Goal: Task Accomplishment & Management: Manage account settings

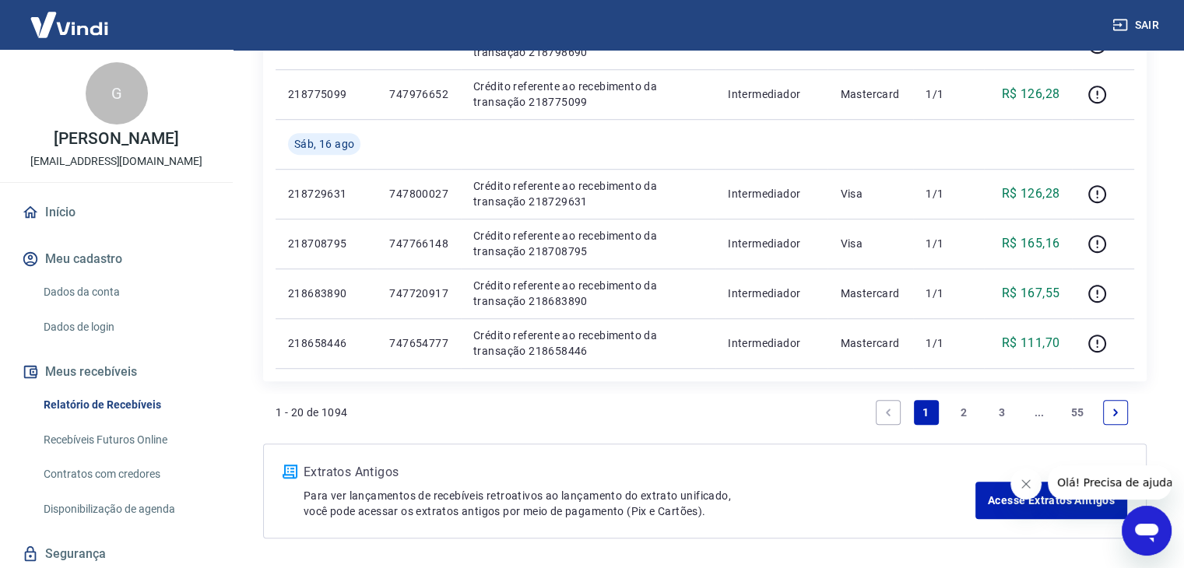
scroll to position [1152, 0]
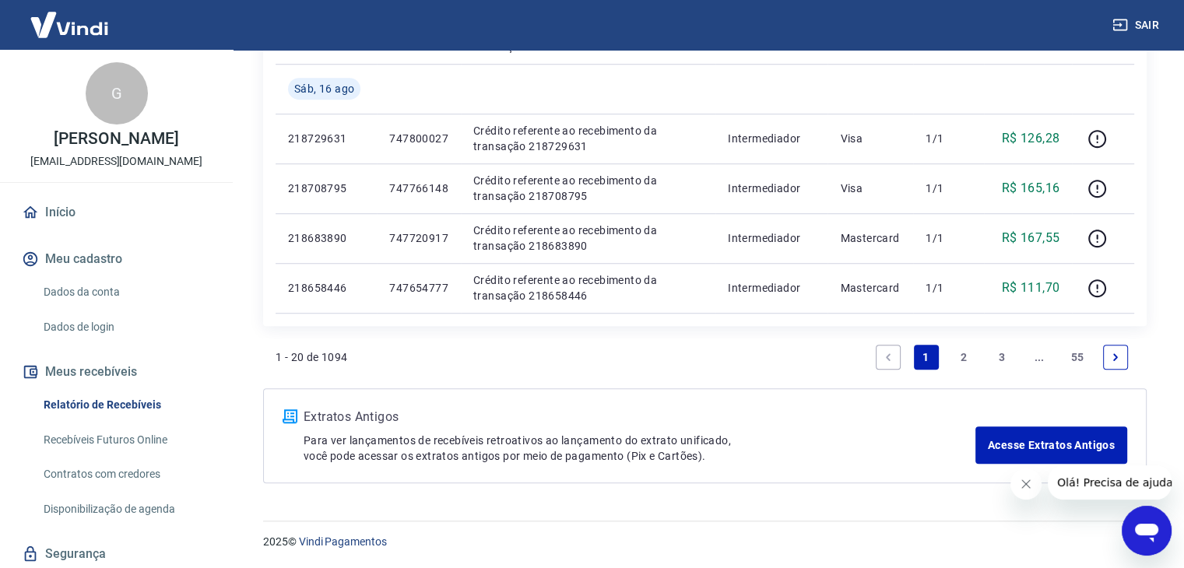
drag, startPoint x: 962, startPoint y: 356, endPoint x: 579, endPoint y: 316, distance: 385.1
click at [962, 356] on link "2" at bounding box center [963, 357] width 25 height 25
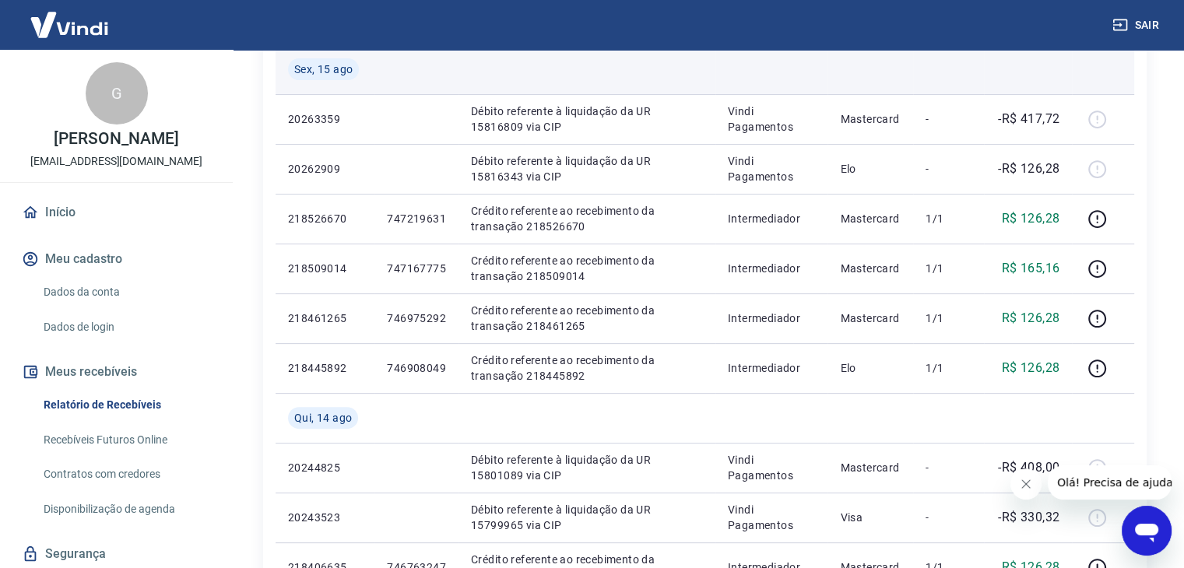
scroll to position [424, 0]
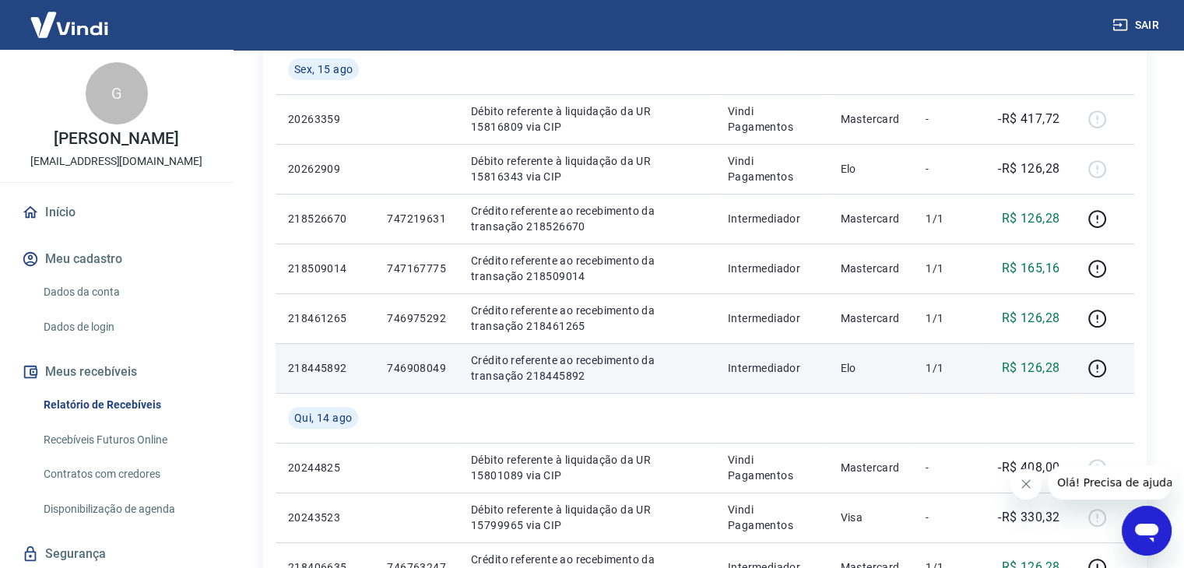
click at [414, 375] on p "746908049" at bounding box center [416, 369] width 59 height 16
copy p "746908049"
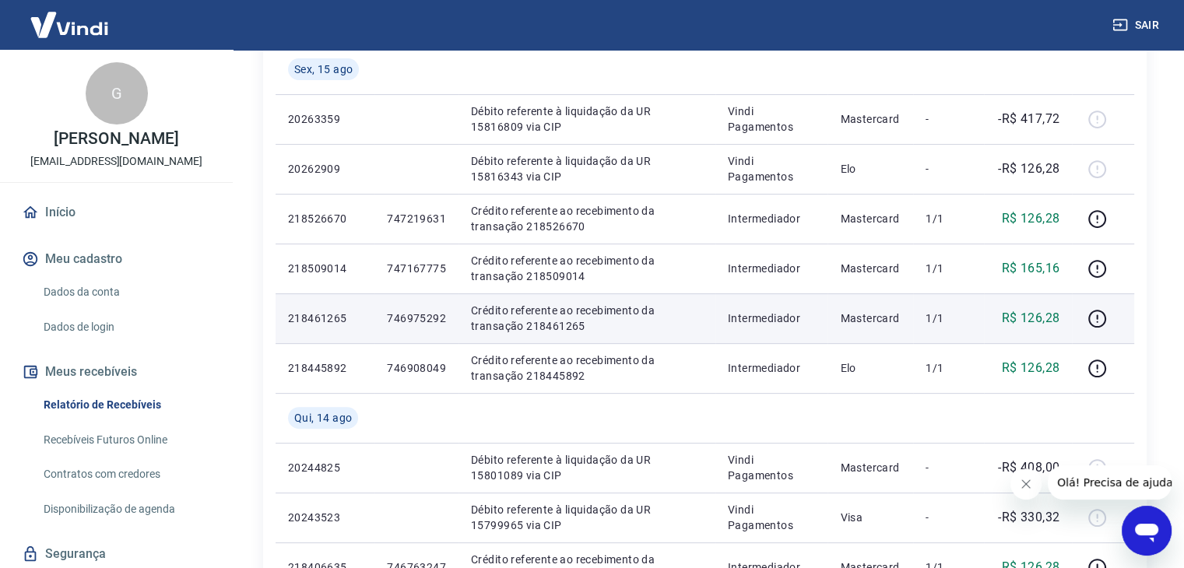
click at [421, 322] on p "746975292" at bounding box center [416, 319] width 59 height 16
copy p "746975292"
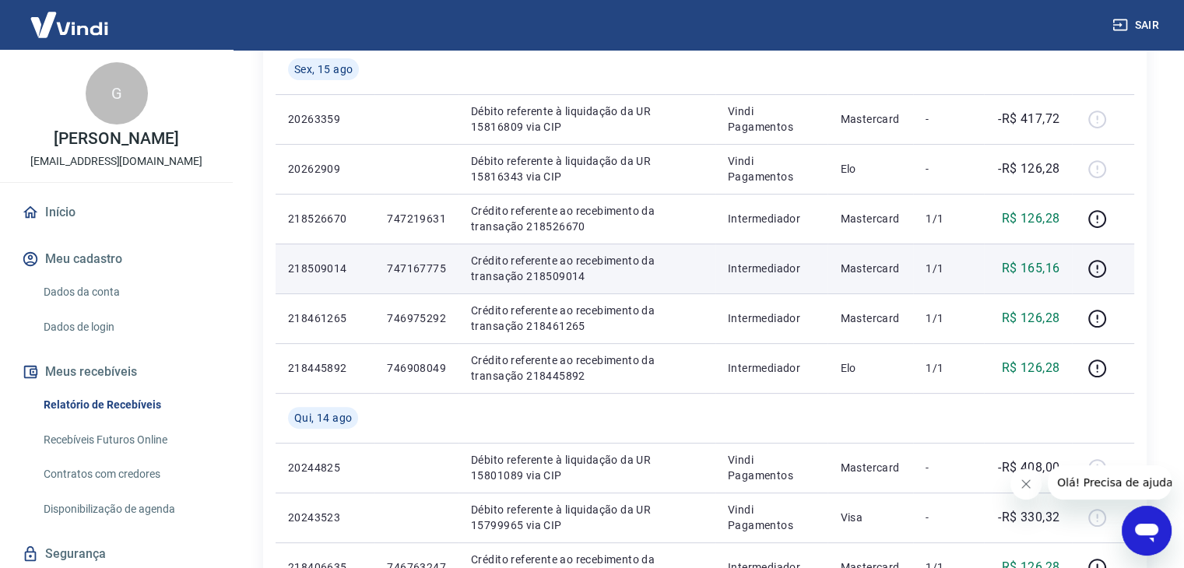
click at [410, 278] on td "747167775" at bounding box center [417, 269] width 84 height 50
copy p "747167775"
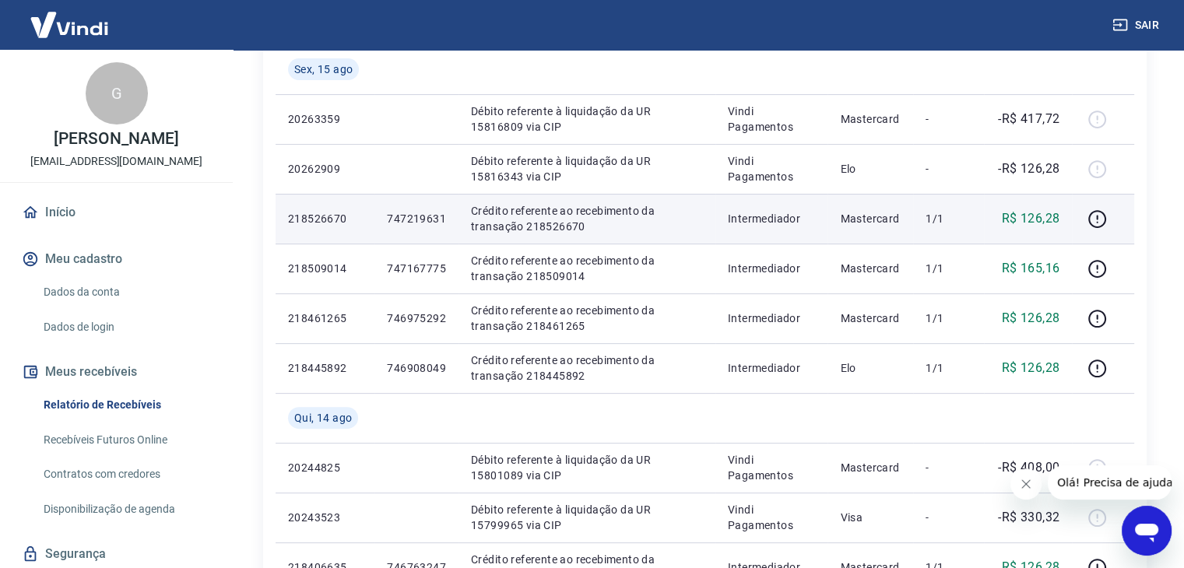
click at [427, 213] on p "747219631" at bounding box center [416, 219] width 59 height 16
copy p "747219631"
click at [1096, 221] on icon "button" at bounding box center [1097, 218] width 19 height 19
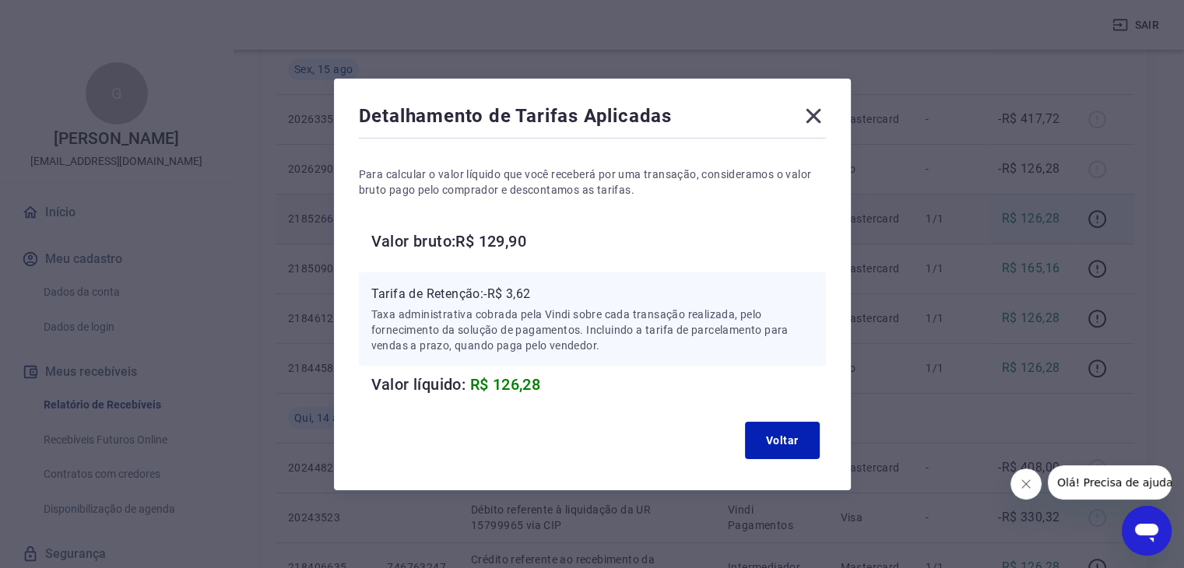
click at [819, 117] on icon at bounding box center [813, 116] width 25 height 25
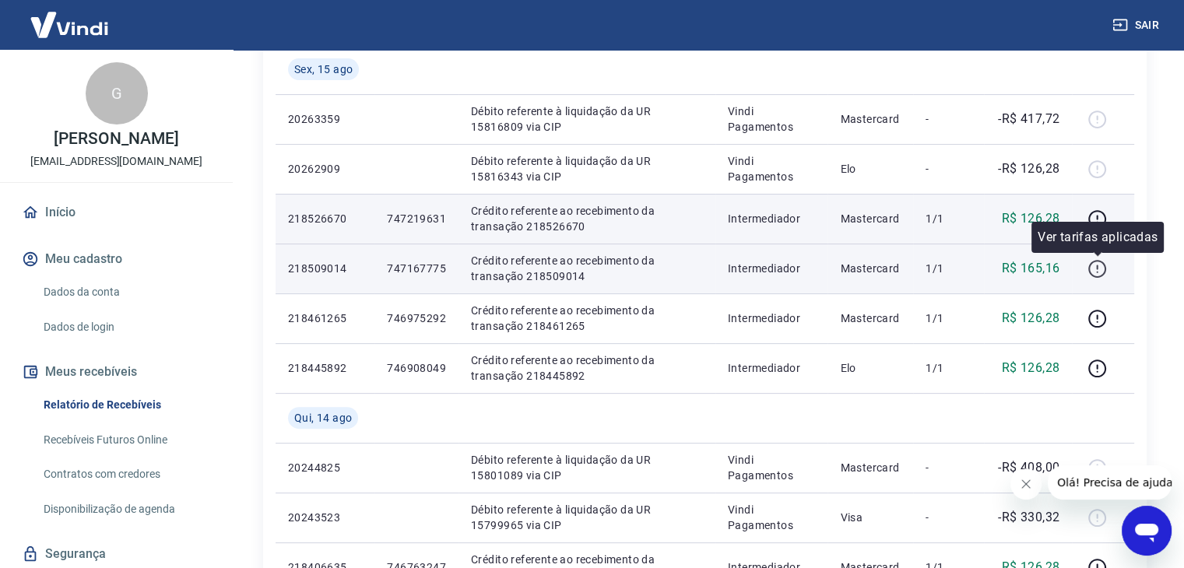
click at [1092, 267] on icon "button" at bounding box center [1097, 268] width 19 height 19
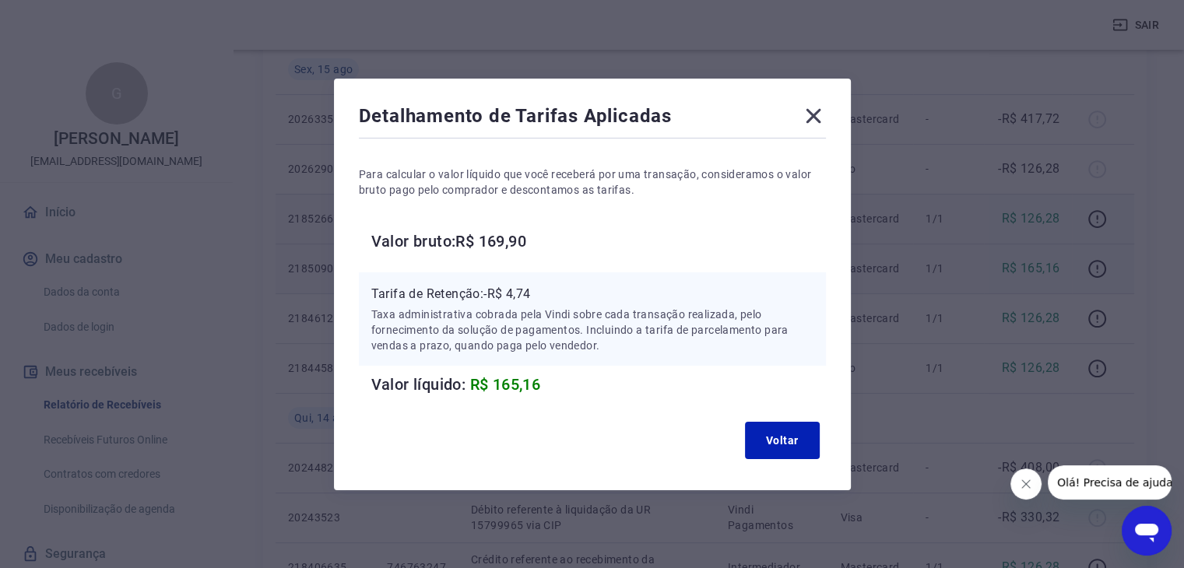
click at [818, 116] on icon at bounding box center [813, 115] width 15 height 15
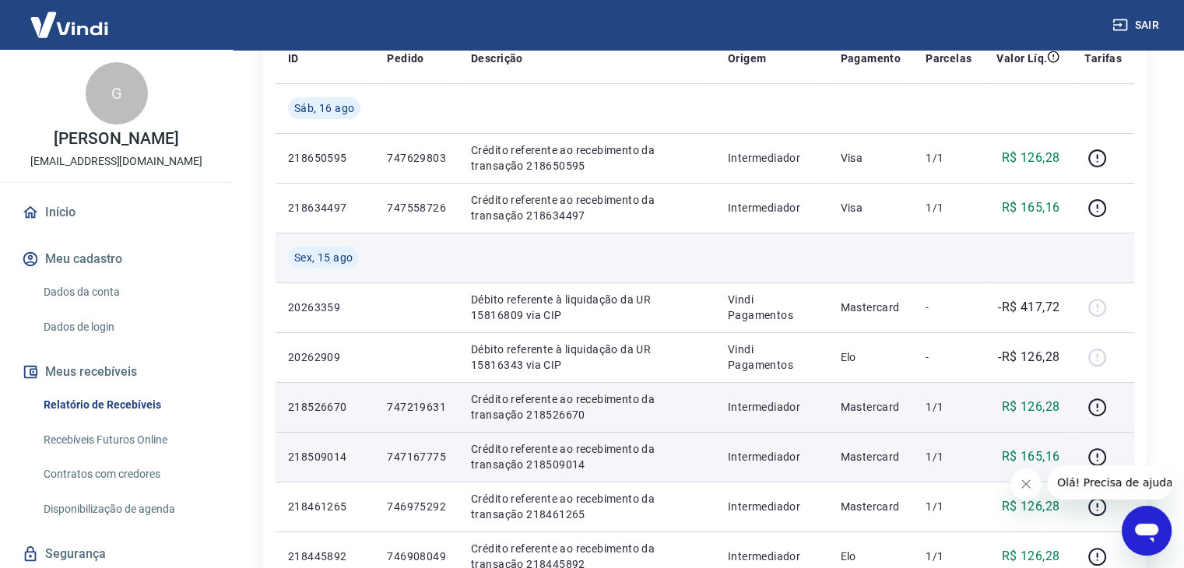
scroll to position [517, 0]
